Goal: Task Accomplishment & Management: Use online tool/utility

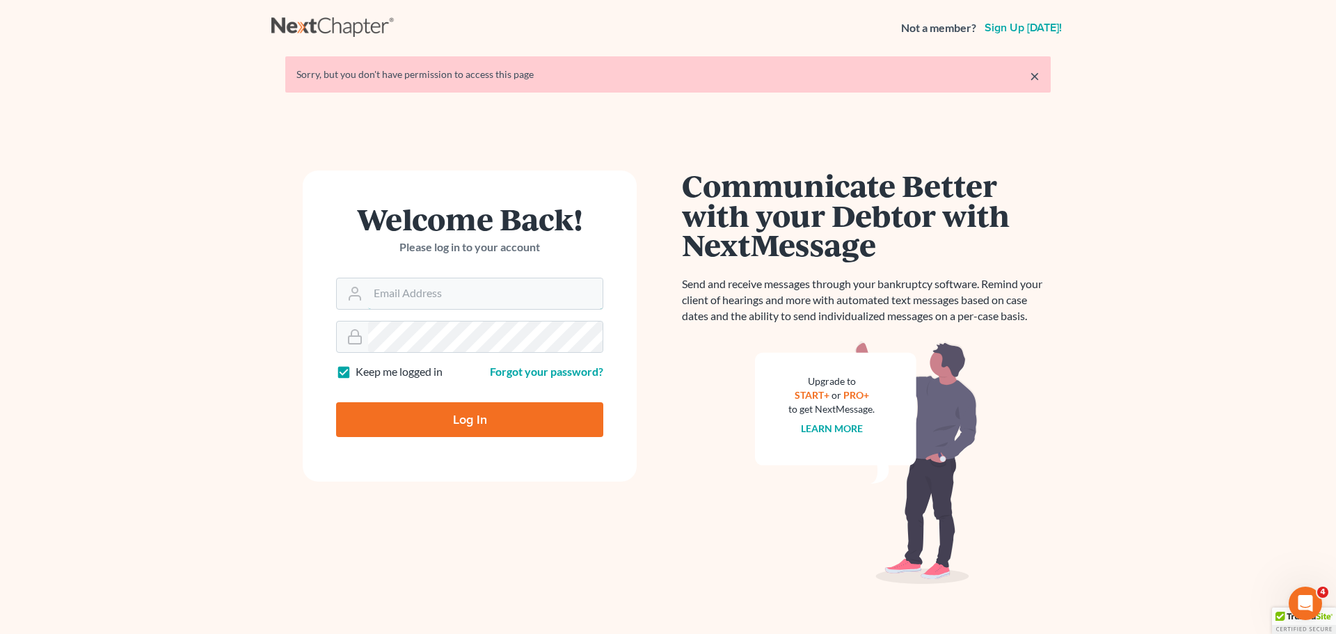
type input "[PERSON_NAME][EMAIL_ADDRESS][DOMAIN_NAME]"
click at [493, 422] on input "Log In" at bounding box center [469, 419] width 267 height 35
type input "Thinking..."
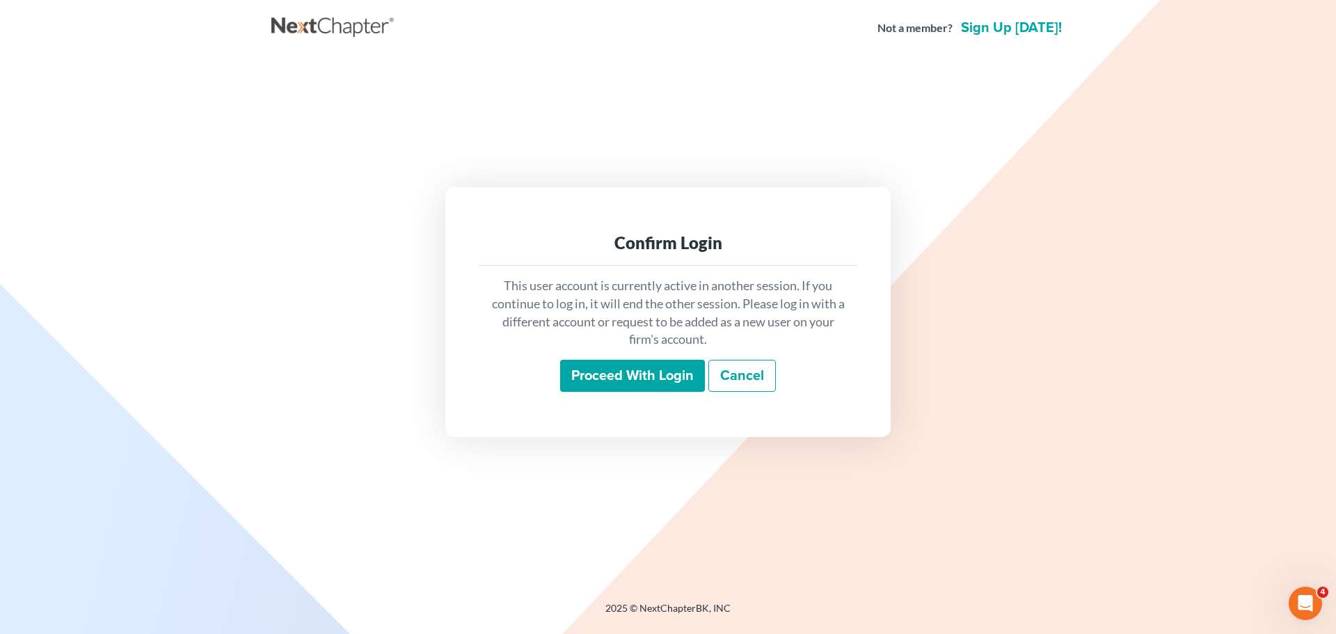
click at [637, 380] on input "Proceed with login" at bounding box center [632, 376] width 145 height 32
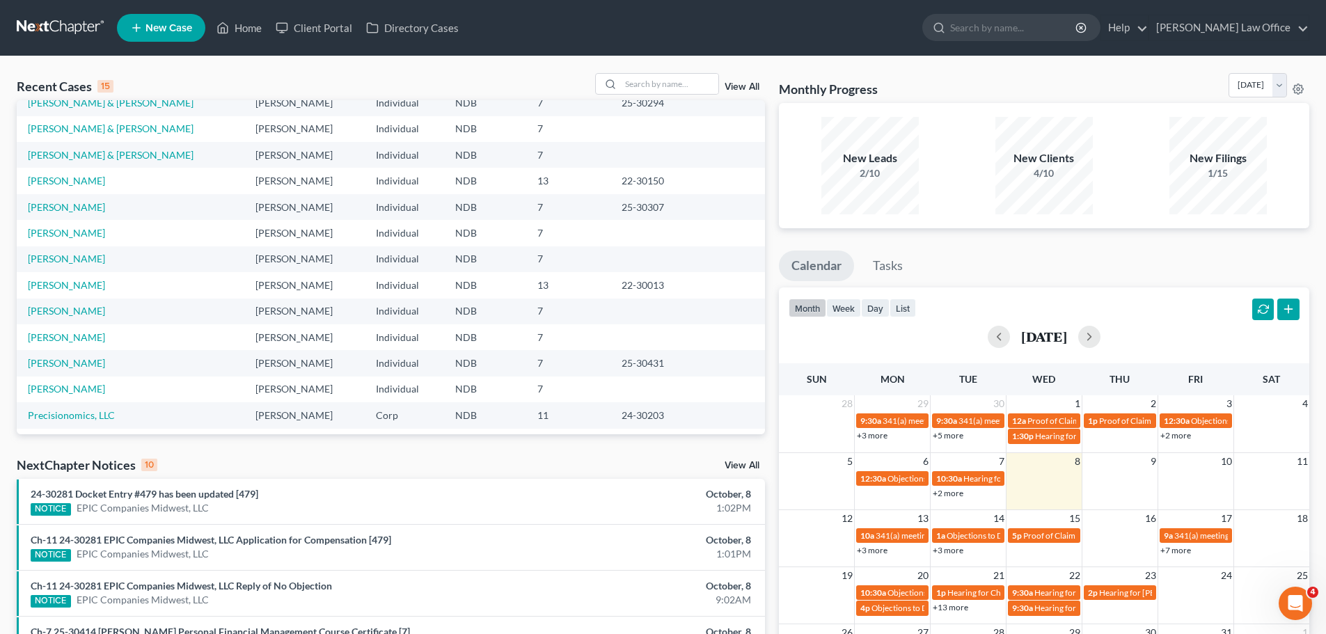
scroll to position [95, 0]
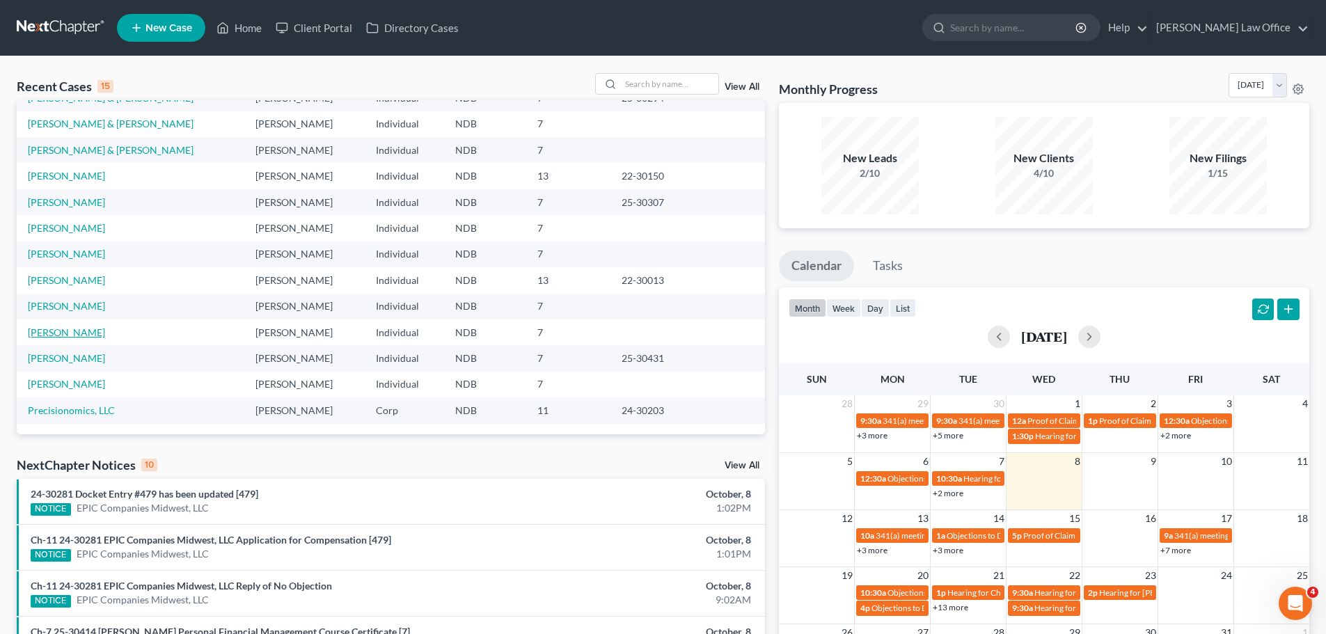
click at [58, 331] on link "[PERSON_NAME]" at bounding box center [66, 332] width 77 height 12
